Goal: Task Accomplishment & Management: Complete application form

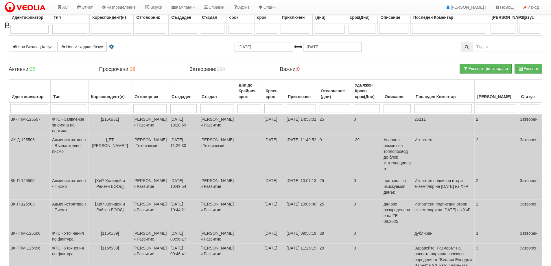
select select "7"
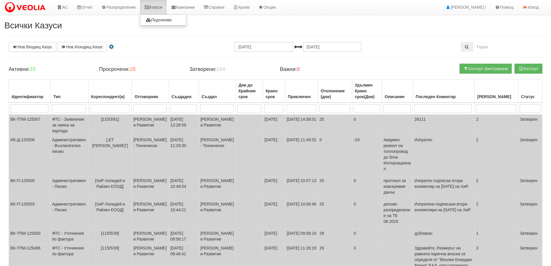
click at [155, 9] on link "Казуси" at bounding box center [153, 7] width 27 height 14
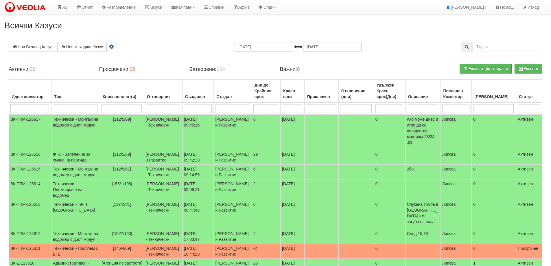
click at [118, 120] on span "[112/5/69]" at bounding box center [122, 119] width 18 height 5
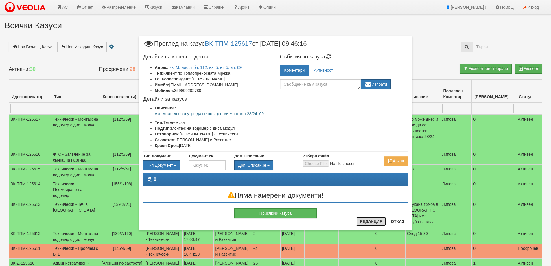
click at [375, 220] on button "Редакция" at bounding box center [370, 220] width 29 height 9
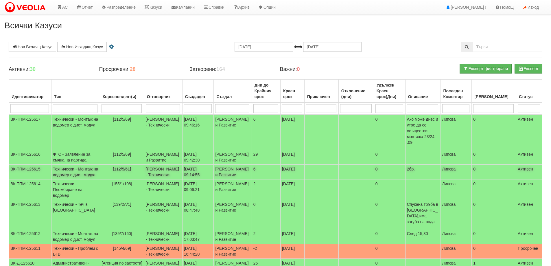
click at [116, 171] on span "[112/5/61]" at bounding box center [122, 168] width 18 height 5
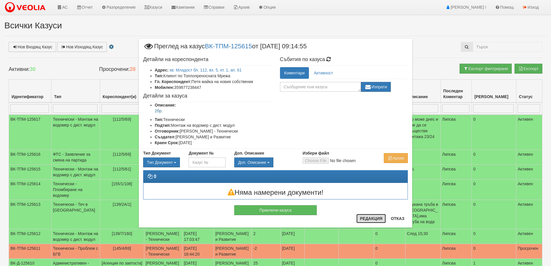
click at [370, 219] on button "Редакция" at bounding box center [370, 218] width 29 height 9
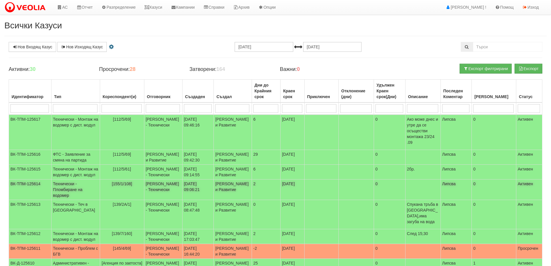
click at [123, 186] on span "[155/1/108]" at bounding box center [122, 183] width 20 height 5
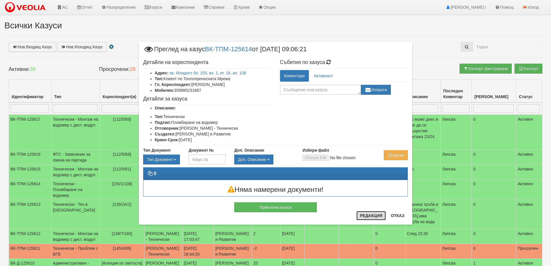
click at [375, 214] on button "Редакция" at bounding box center [370, 215] width 29 height 9
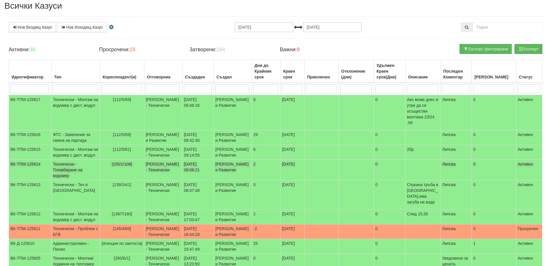
scroll to position [29, 0]
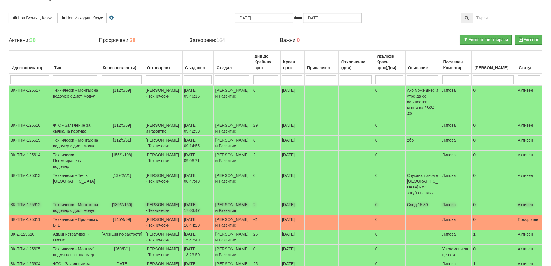
click at [114, 207] on span "[139/7/160]" at bounding box center [122, 204] width 20 height 5
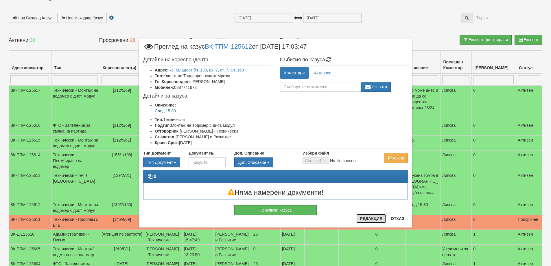
click at [366, 216] on button "Редакция" at bounding box center [370, 218] width 29 height 9
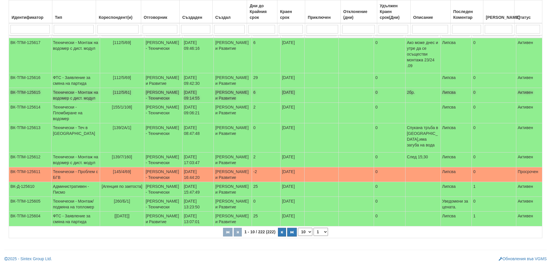
scroll to position [0, 0]
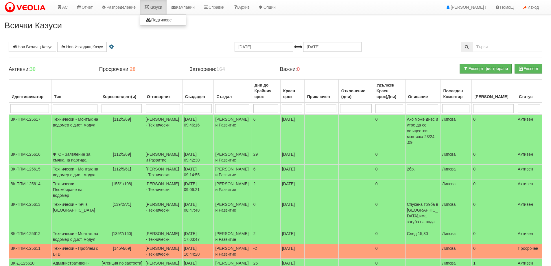
click at [157, 6] on link "Казуси" at bounding box center [153, 7] width 27 height 14
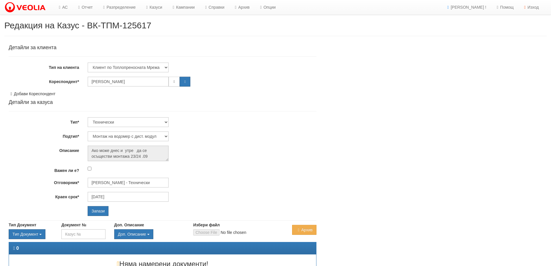
select select "Монтаж на водомер с дист. модул"
click at [111, 183] on input "[PERSON_NAME] - Технически" at bounding box center [128, 182] width 81 height 10
click at [115, 195] on ul "Диян Стоянов - Технически" at bounding box center [253, 191] width 330 height 8
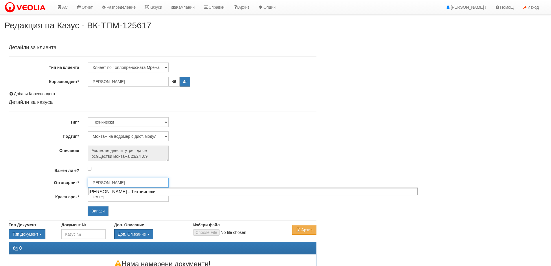
click at [116, 193] on div "[PERSON_NAME] - Технически" at bounding box center [252, 191] width 329 height 7
type input "Диян Стоянов - Технически"
click at [103, 208] on input "Запази" at bounding box center [98, 211] width 21 height 10
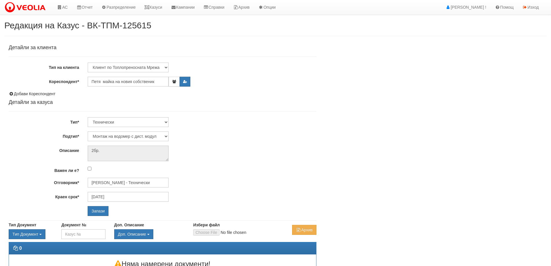
select select "Монтаж на водомер с дист. модул"
click at [129, 181] on input "[PERSON_NAME] - Технически" at bounding box center [128, 182] width 81 height 10
drag, startPoint x: 122, startPoint y: 193, endPoint x: 113, endPoint y: 207, distance: 16.6
click at [121, 193] on div "[PERSON_NAME] - Технически" at bounding box center [252, 191] width 329 height 7
type input "Диян Стоянов - Технически"
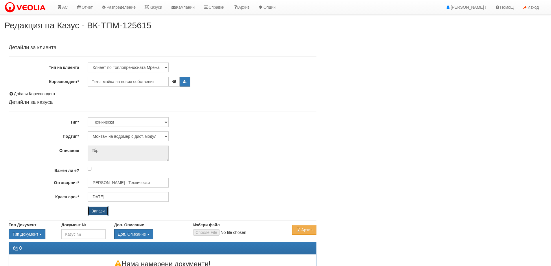
click at [104, 214] on input "Запази" at bounding box center [98, 211] width 21 height 10
select select "Пломбиране на водомер"
click at [132, 183] on input "[PERSON_NAME] - Технически" at bounding box center [128, 182] width 81 height 10
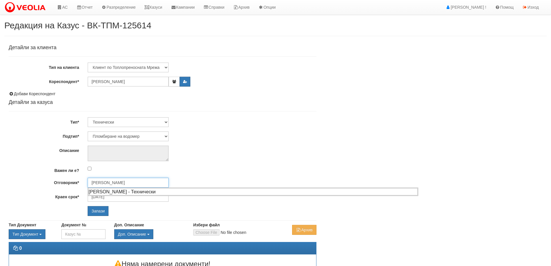
click at [123, 190] on div "[PERSON_NAME] - Технически" at bounding box center [252, 191] width 329 height 7
type input "[PERSON_NAME] - Технически"
click at [101, 208] on input "Запази" at bounding box center [98, 211] width 21 height 10
select select "Монтаж на водомер с дист. модул"
click at [129, 182] on input "[PERSON_NAME] - Технически" at bounding box center [128, 182] width 81 height 10
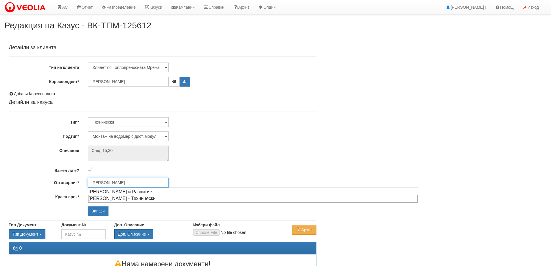
click at [119, 200] on div "[PERSON_NAME] - Технически" at bounding box center [252, 197] width 329 height 7
type input "[PERSON_NAME] - Технически"
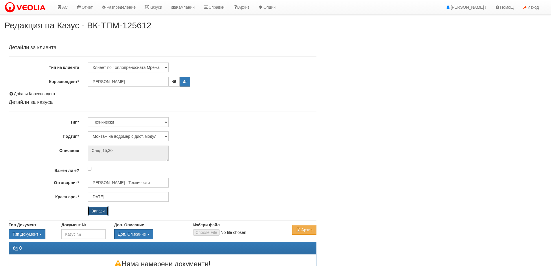
click at [102, 212] on input "Запази" at bounding box center [98, 211] width 21 height 10
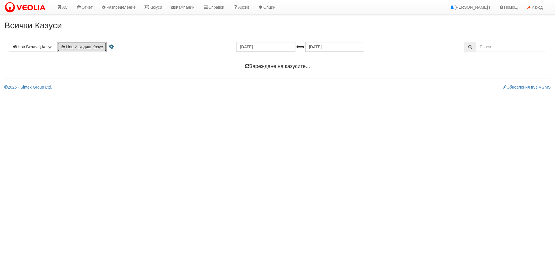
click at [86, 47] on link "Нов Изходящ Казус" at bounding box center [81, 47] width 49 height 10
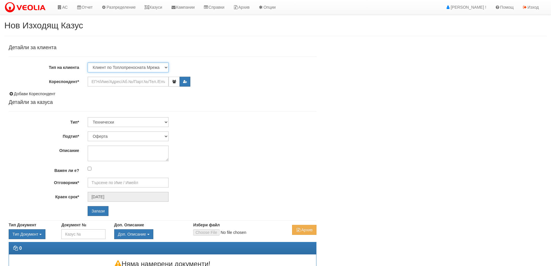
click at [118, 67] on select "Клиент по Топлопреносната Мрежа Институция Партньори Други" at bounding box center [128, 67] width 81 height 10
select select "Other"
click at [88, 62] on select "Клиент по Топлопреносната Мрежа Институция Партньори Други" at bounding box center [128, 67] width 81 height 10
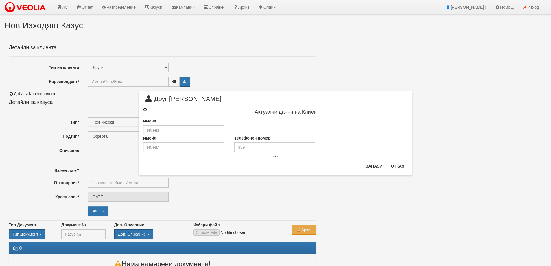
click at [145, 111] on input "radio" at bounding box center [145, 110] width 4 height 4
radio input "true"
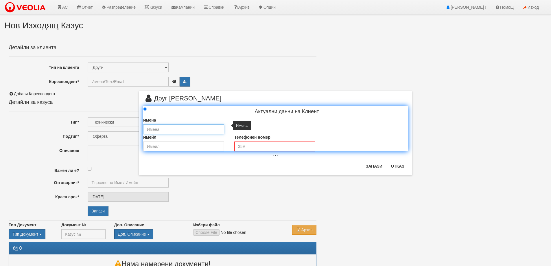
click at [162, 132] on input "text" at bounding box center [183, 129] width 81 height 10
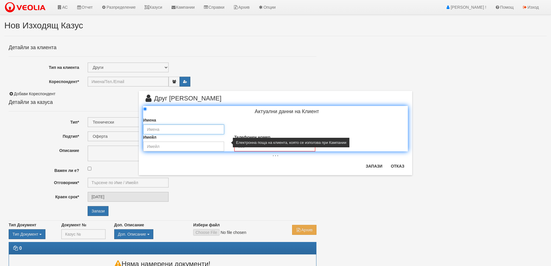
type input "„ЕТ Станка Василева“"
click at [174, 146] on input "email" at bounding box center [183, 146] width 81 height 10
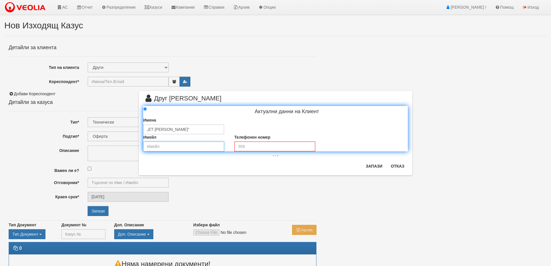
type input "stanka_vasileva_varna@abv.bg"
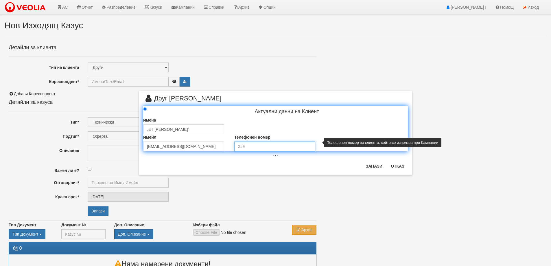
click at [238, 146] on input "tel" at bounding box center [274, 146] width 81 height 10
type input "0888 247 073"
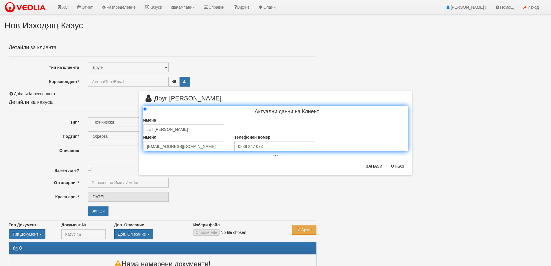
click at [316, 170] on div "× Друг Клиент Актуални данни на Клиент Имена „ЕТ Станка Василева“ Имейл stanka_…" at bounding box center [275, 133] width 273 height 84
click at [370, 168] on button "Запази" at bounding box center [374, 165] width 24 height 9
type input "„ЕТ [PERSON_NAME]“"
radio input "true"
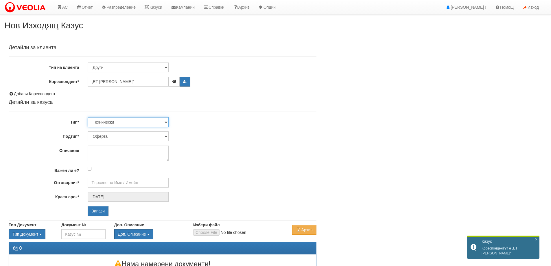
click at [123, 119] on select "Технически ФТС Търговски Административен Производствен Експлоатационен Финансов…" at bounding box center [128, 122] width 81 height 10
select select "3"
click at [88, 117] on select "Технически ФТС Търговски Административен Производствен Експлоатационен Финансов…" at bounding box center [128, 122] width 81 height 10
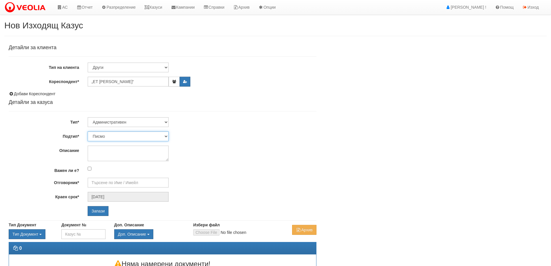
click at [125, 135] on select "Писмо Възлагателно писмо Придружително писмо Доклад Уведомление Декларация Заяв…" at bounding box center [128, 136] width 81 height 10
select select "Възлагателно писмо"
click at [88, 131] on select "Писмо Възлагателно писмо Придружително писмо Доклад Уведомление Декларация Заяв…" at bounding box center [128, 136] width 81 height 10
click at [119, 160] on textarea "Описание" at bounding box center [128, 153] width 81 height 16
click at [97, 149] on textarea "Описание" at bounding box center [128, 153] width 81 height 16
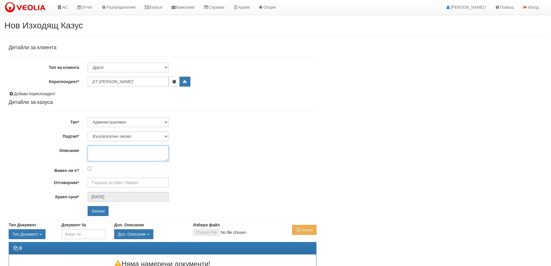
paste textarea "Монтаж на спирателни ПИ кранове за комплекс Армада-вход А,Б,и В"
type textarea "Монтаж на спирателни ПИ кранове за комплекс Армада-вход А,Б,и В"
click at [101, 182] on input "Отговорник*" at bounding box center [128, 182] width 81 height 10
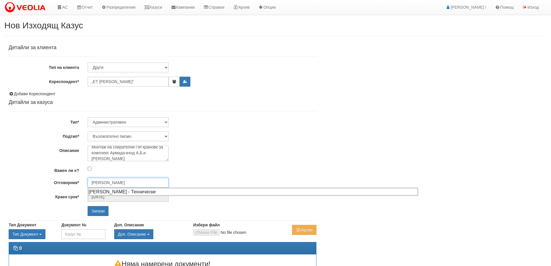
click at [110, 192] on div "[PERSON_NAME] - Технически" at bounding box center [252, 191] width 329 height 7
type input "[PERSON_NAME] - Технически"
click at [96, 211] on input "Запази" at bounding box center [98, 211] width 21 height 10
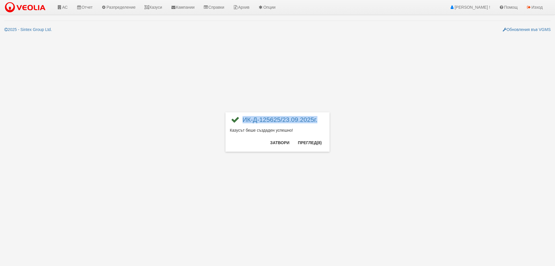
drag, startPoint x: 320, startPoint y: 119, endPoint x: 242, endPoint y: 122, distance: 78.1
click at [242, 122] on div "ИК-Д-125625/23.09.2025г." at bounding box center [277, 121] width 95 height 11
copy link "ИК-Д-125625/23.09.2025г."
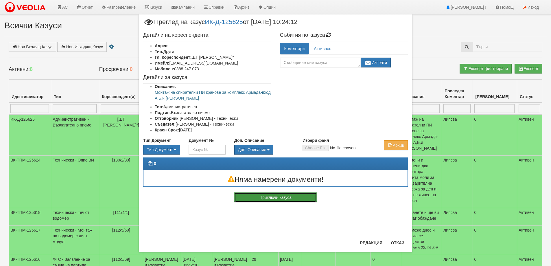
click at [275, 200] on button "Приключи казуса" at bounding box center [275, 197] width 82 height 10
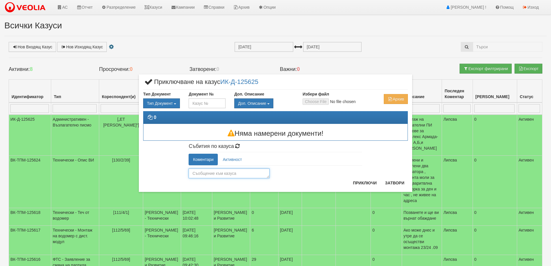
click at [221, 175] on textarea at bounding box center [228, 173] width 81 height 10
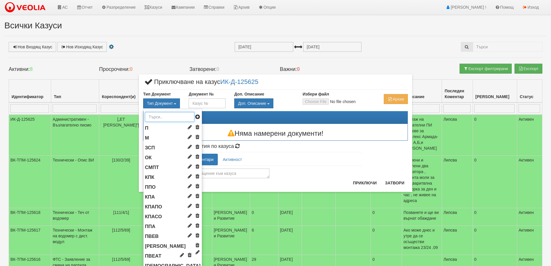
click at [151, 116] on input "text" at bounding box center [169, 117] width 49 height 10
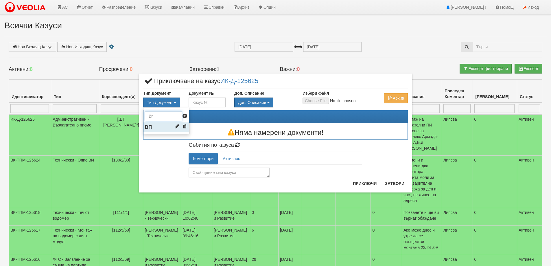
type input "Вп"
click at [154, 126] on li "ВП" at bounding box center [166, 127] width 46 height 10
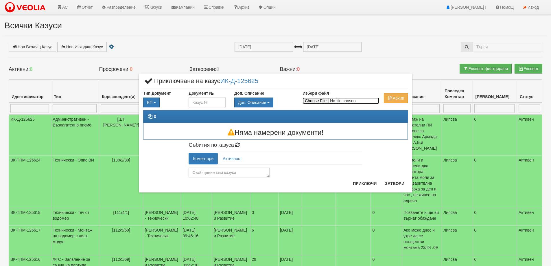
click at [326, 101] on input "Избери файл" at bounding box center [340, 100] width 77 height 6
type input "C:\fakepath\Възл_писмо_Станка_Василева_Монтаж на кранове.pdf"
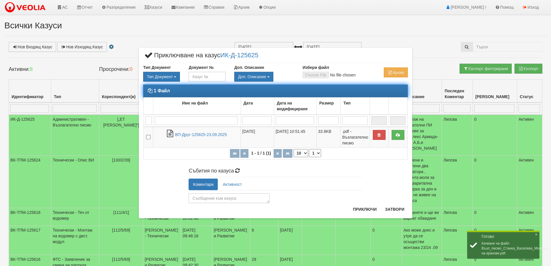
click at [184, 154] on th "1 - 1 / 1 (1) 10 20 30 40 1" at bounding box center [276, 153] width 264 height 12
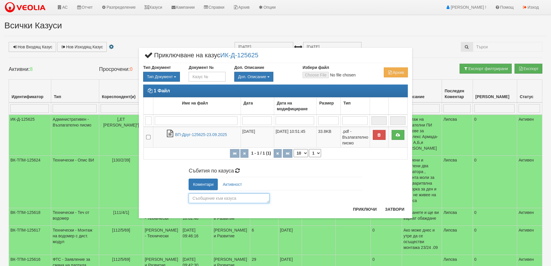
click at [213, 199] on textarea at bounding box center [228, 198] width 81 height 10
type textarea "Изпратено"
click at [363, 205] on button "Приключи" at bounding box center [364, 208] width 31 height 9
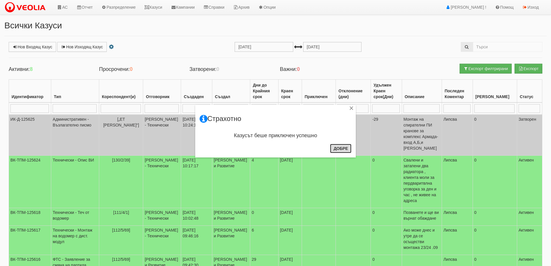
click at [336, 149] on button "Добре" at bounding box center [340, 148] width 21 height 9
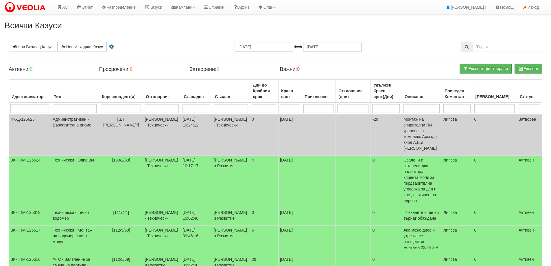
click at [74, 109] on input "search" at bounding box center [75, 108] width 44 height 9
type input "003"
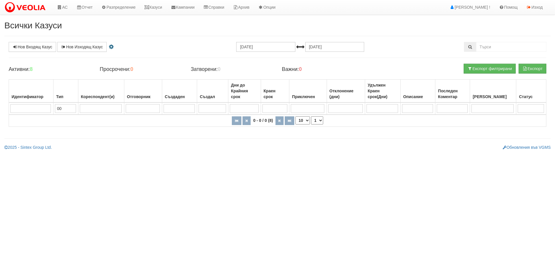
type input "0"
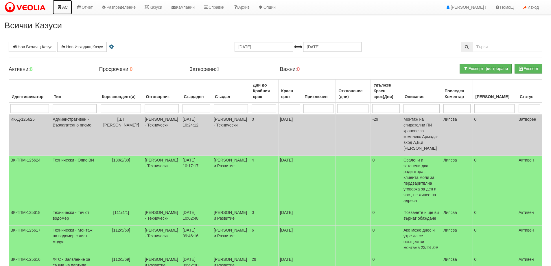
click at [60, 4] on link "АС" at bounding box center [62, 7] width 19 height 14
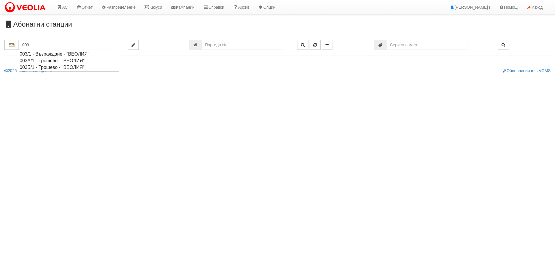
click at [42, 53] on div "003/1 - Възраждане - "ВЕОЛИЯ"" at bounding box center [69, 54] width 99 height 7
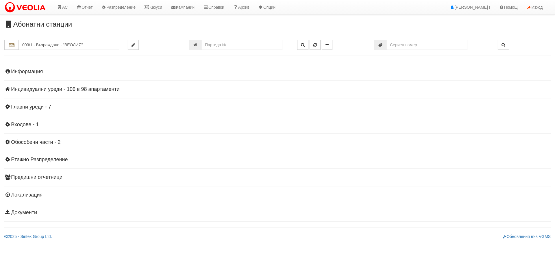
click at [39, 89] on h4 "Индивидуални уреди - 106 в 98 апартаменти" at bounding box center [277, 89] width 546 height 6
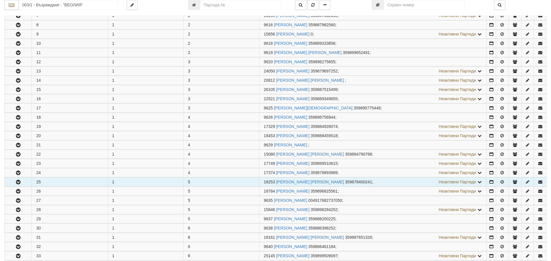
scroll to position [202, 0]
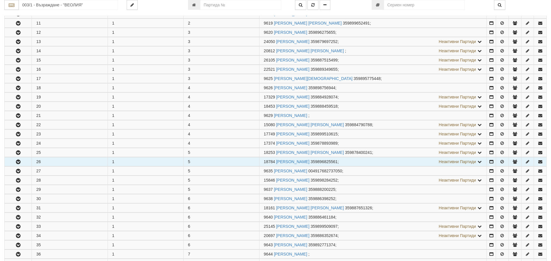
click at [23, 160] on button "button" at bounding box center [18, 162] width 27 height 9
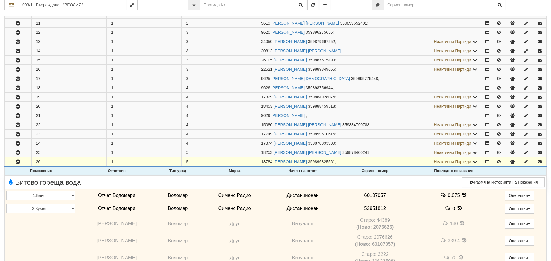
click at [370, 195] on span "60107057" at bounding box center [375, 195] width 22 height 5
copy span "60107057"
click at [369, 206] on span "52951812" at bounding box center [375, 208] width 22 height 5
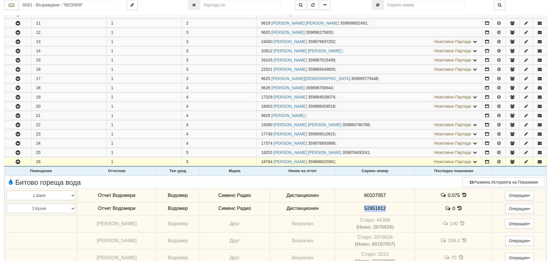
copy span "52951812"
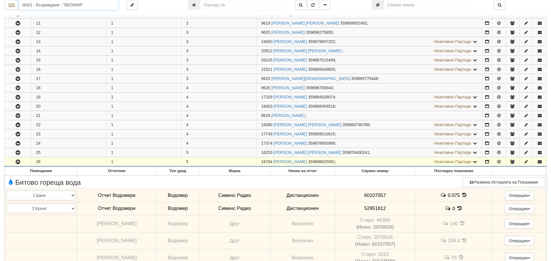
click at [48, 5] on input "003/1 - Възраждане - "ВЕОЛИЯ"" at bounding box center [68, 5] width 99 height 10
click at [48, 14] on div "152/1 - Младост - "ВЕОЛИЯ"" at bounding box center [68, 14] width 97 height 7
type input "152/1 - Младост - "ВЕОЛИЯ""
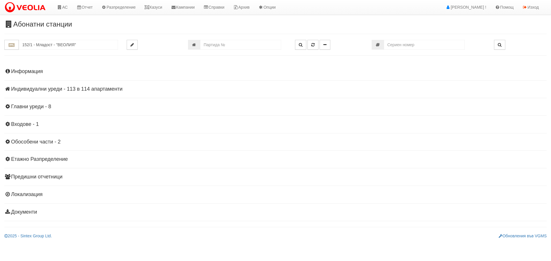
scroll to position [0, 0]
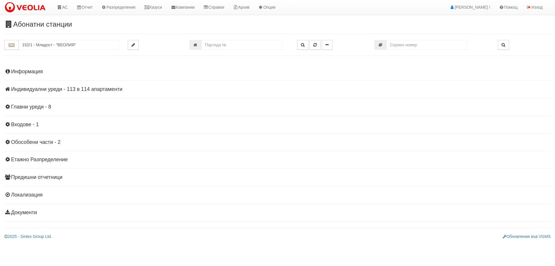
click at [29, 88] on h4 "Индивидуални уреди - 113 в 114 апартаменти" at bounding box center [277, 89] width 546 height 6
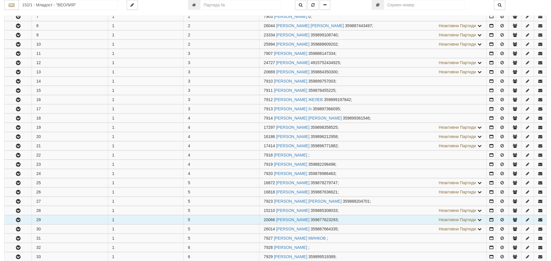
scroll to position [173, 0]
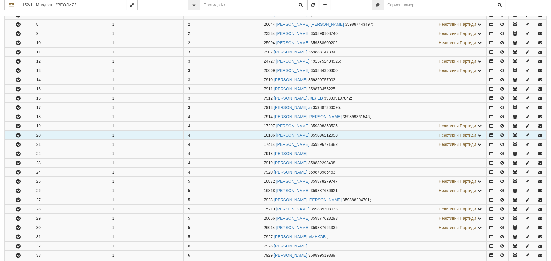
click at [27, 136] on button "button" at bounding box center [18, 135] width 27 height 9
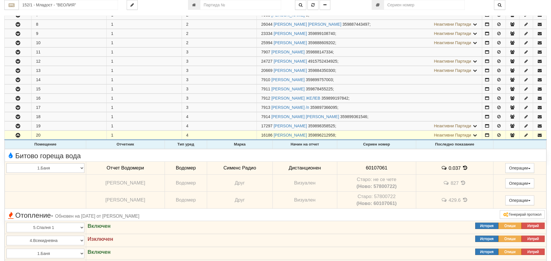
click at [371, 167] on span "60107061" at bounding box center [377, 167] width 22 height 5
copy span "60107061"
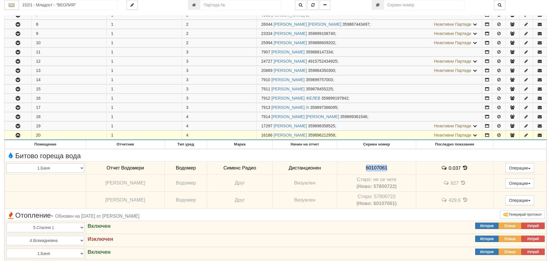
click at [26, 137] on button "button" at bounding box center [18, 135] width 27 height 9
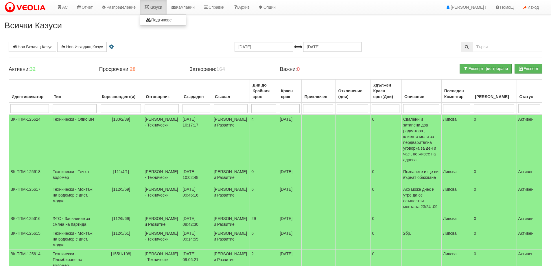
click at [161, 6] on link "Казуси" at bounding box center [153, 7] width 27 height 14
